Goal: Navigation & Orientation: Find specific page/section

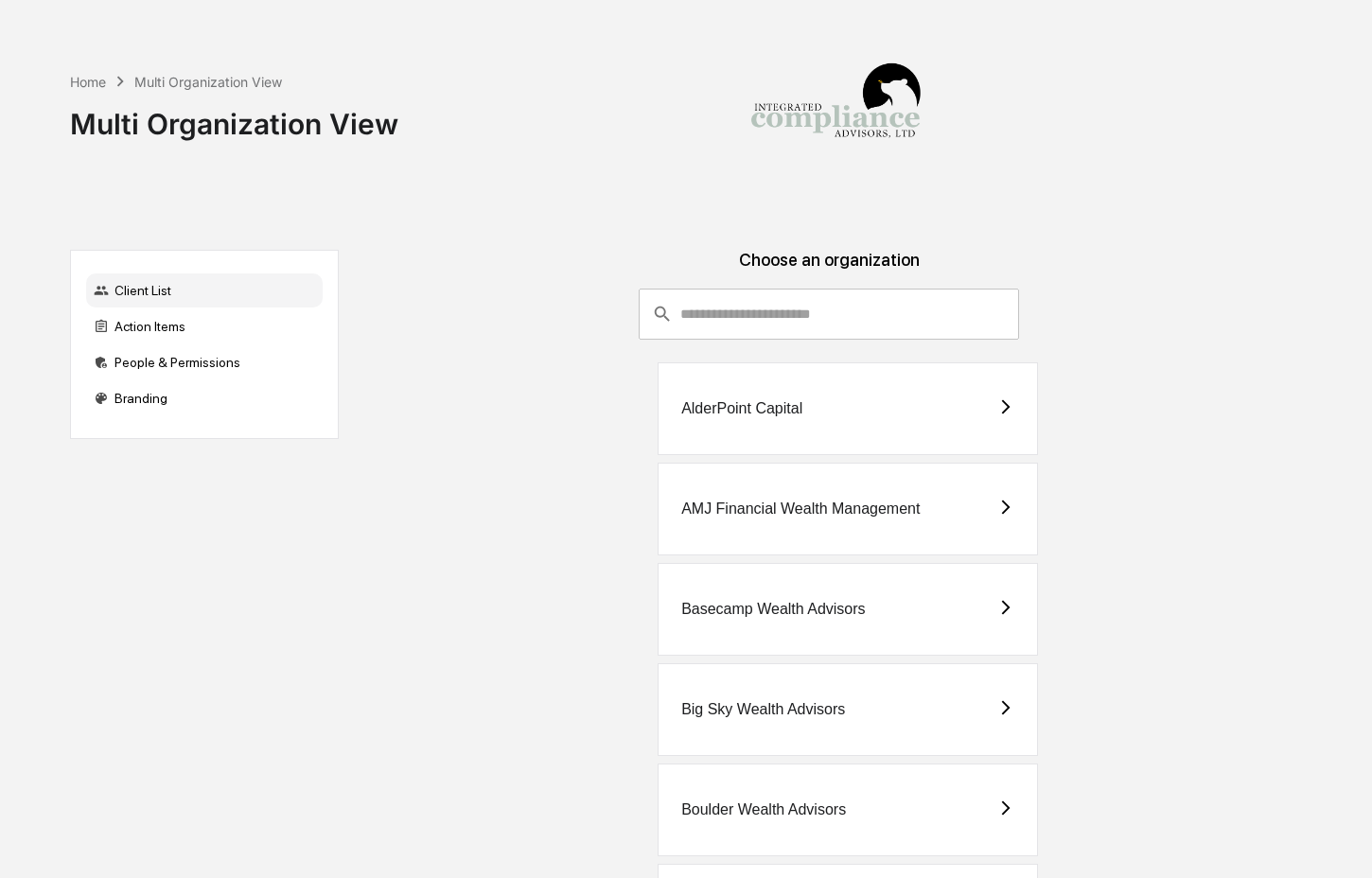
click at [787, 316] on input "consultant-dashboard__filter-organizations-search-bar" at bounding box center [849, 313] width 338 height 51
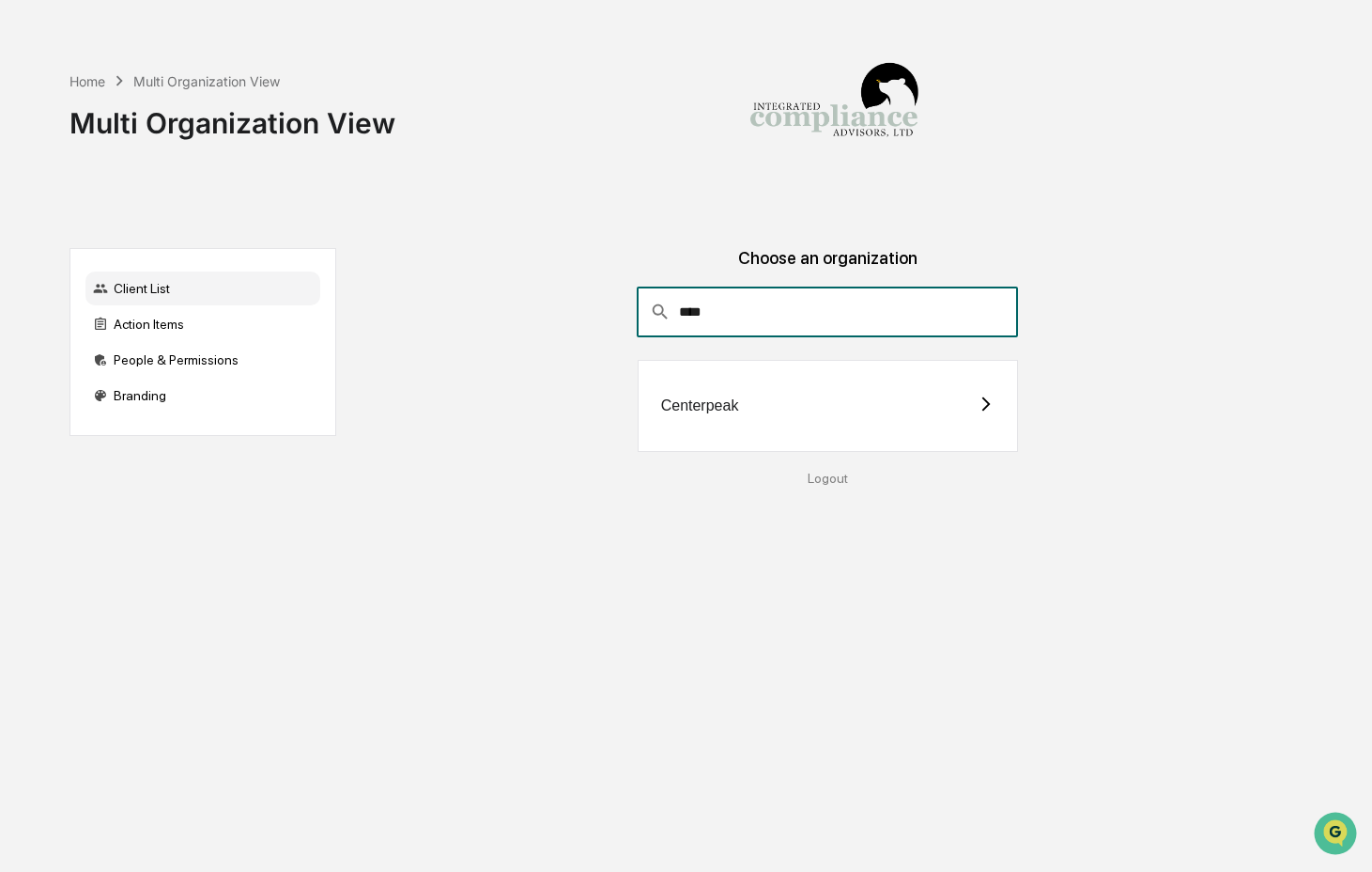
type input "****"
click at [734, 396] on div "Centerpeak" at bounding box center [828, 406] width 381 height 92
